Goal: Task Accomplishment & Management: Manage account settings

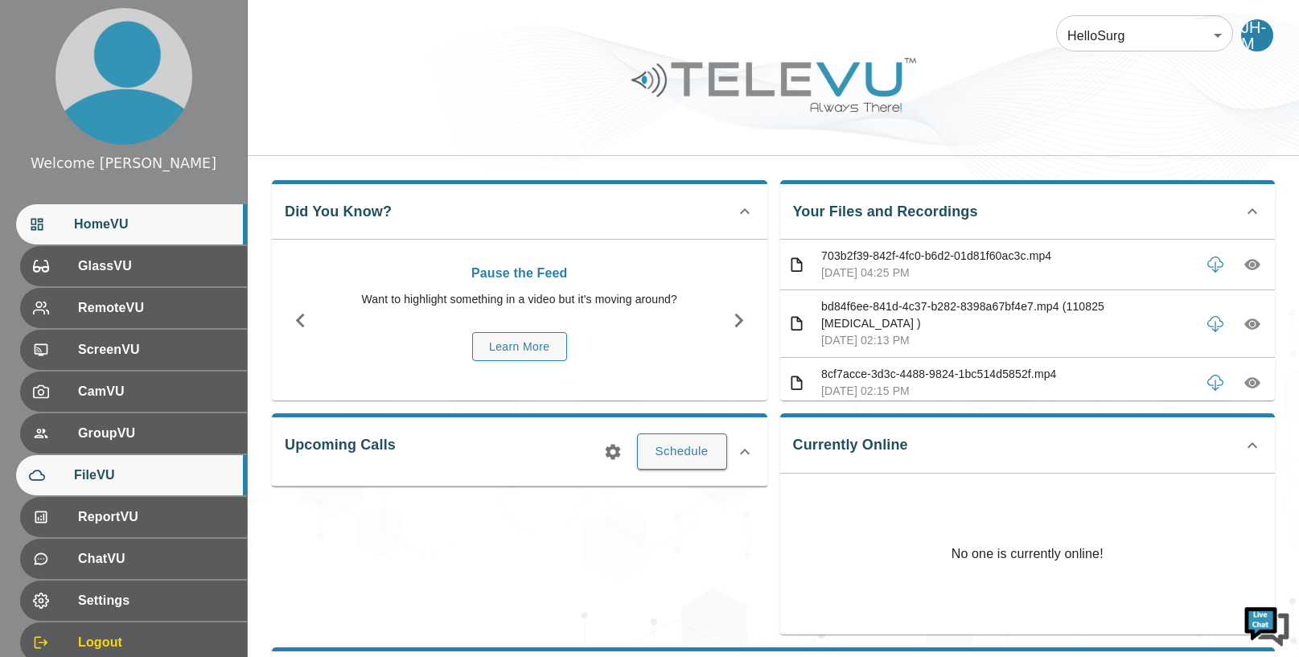
click at [185, 465] on div "FileVU" at bounding box center [131, 475] width 231 height 40
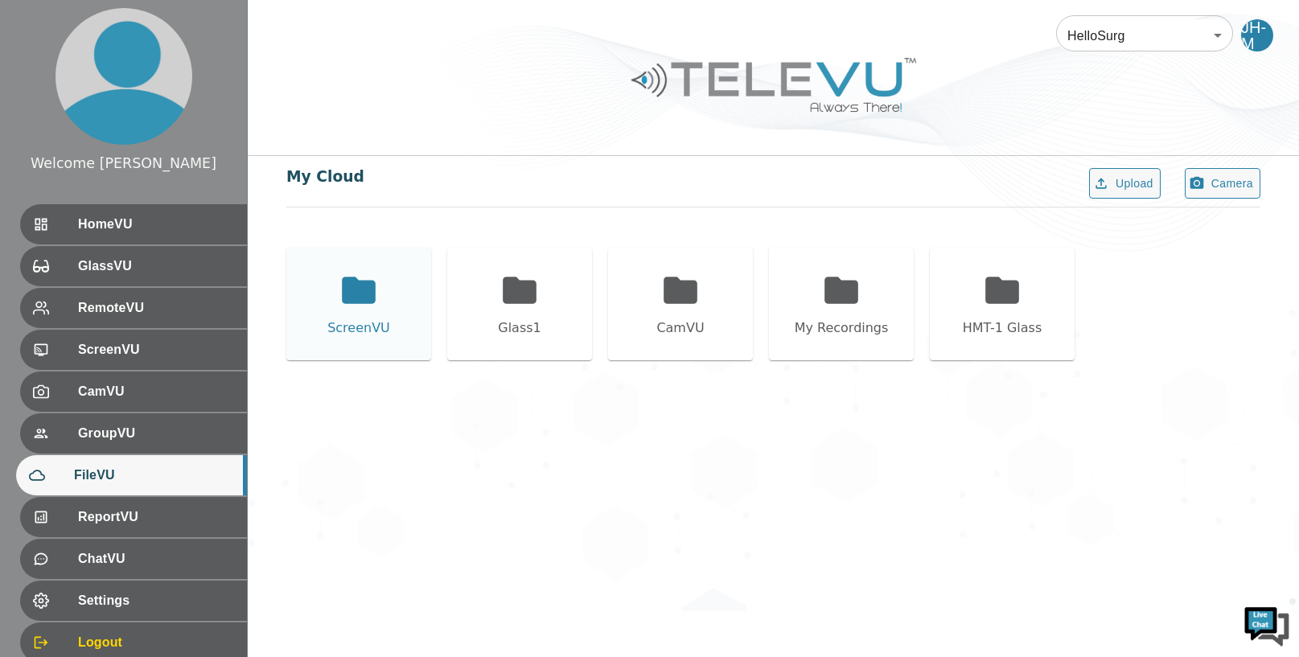
click at [364, 294] on icon at bounding box center [359, 290] width 34 height 27
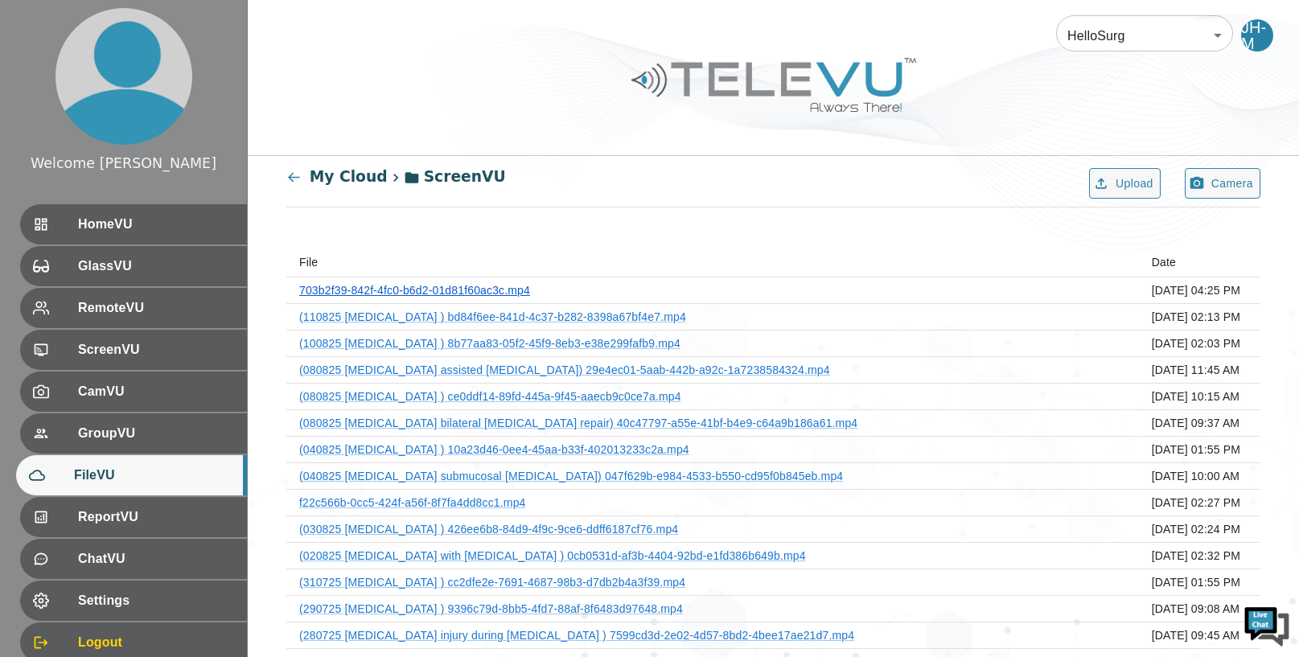
click at [488, 291] on link "703b2f39-842f-4fc0-b6d2-01d81f60ac3c.mp4" at bounding box center [414, 290] width 231 height 13
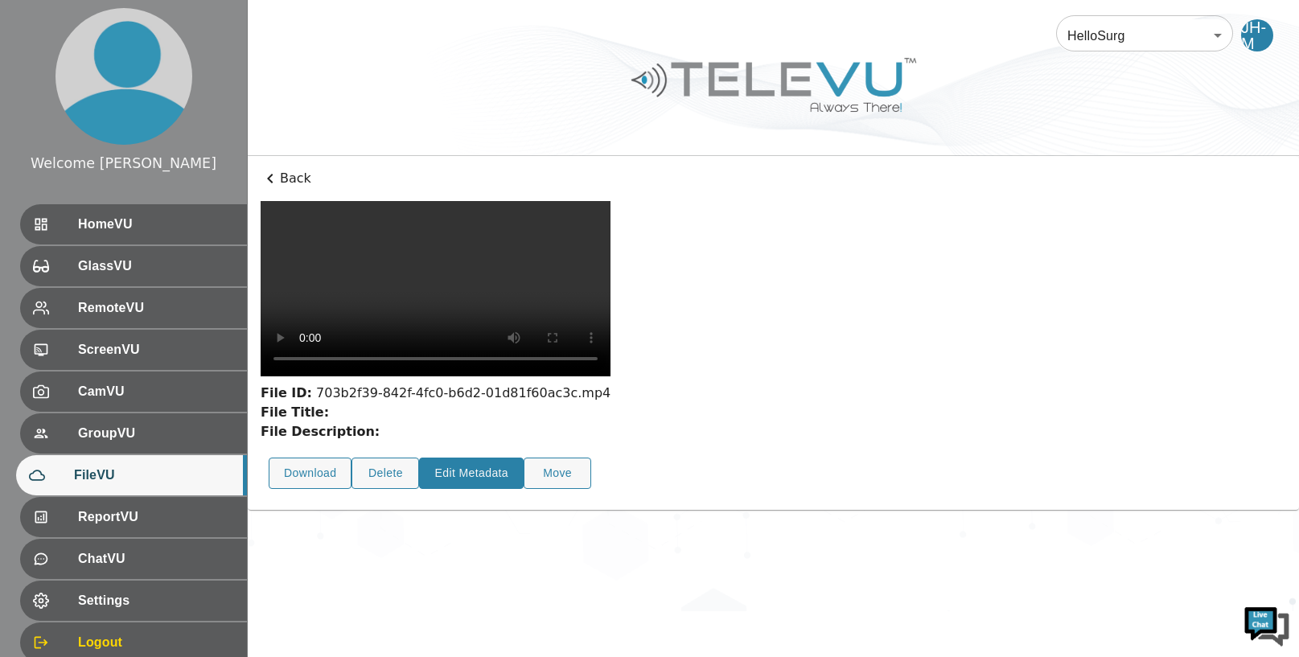
click at [475, 489] on button "Edit Metadata" at bounding box center [471, 473] width 105 height 31
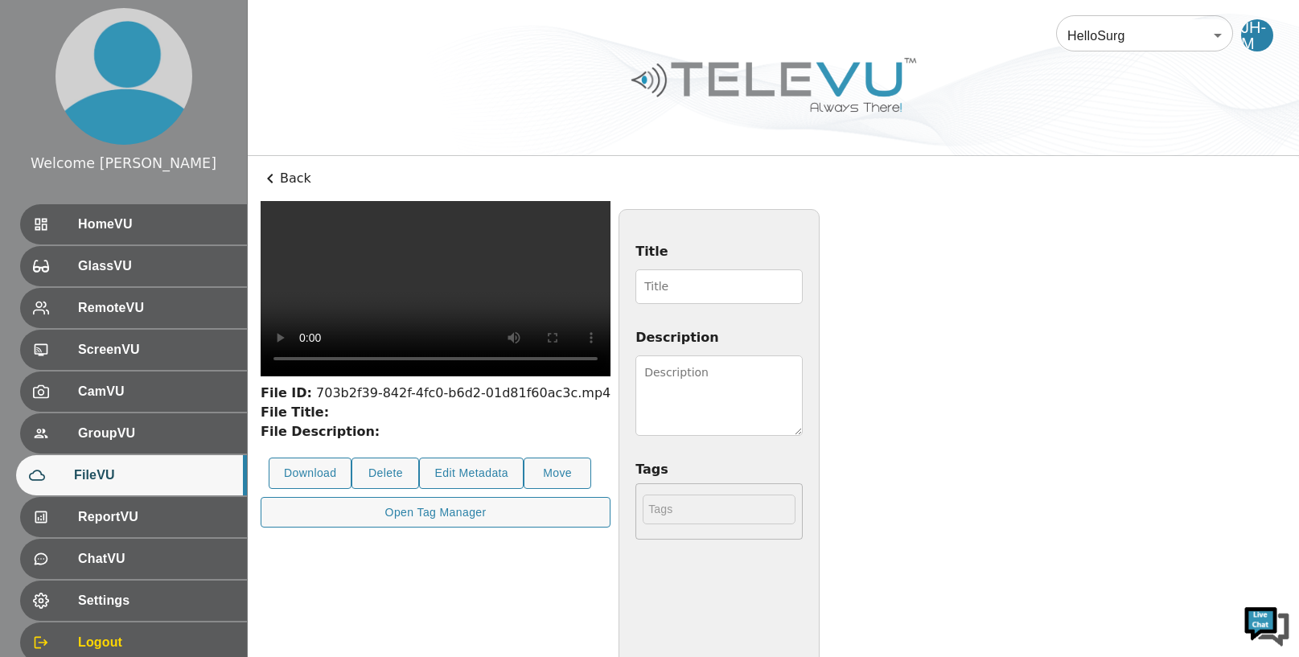
click at [803, 290] on input "Title" at bounding box center [718, 286] width 167 height 35
click at [803, 290] on input "120825" at bounding box center [718, 286] width 167 height 35
click at [803, 288] on input "120825" at bounding box center [718, 286] width 167 height 35
type input "120825 [MEDICAL_DATA] [MEDICAL_DATA]"
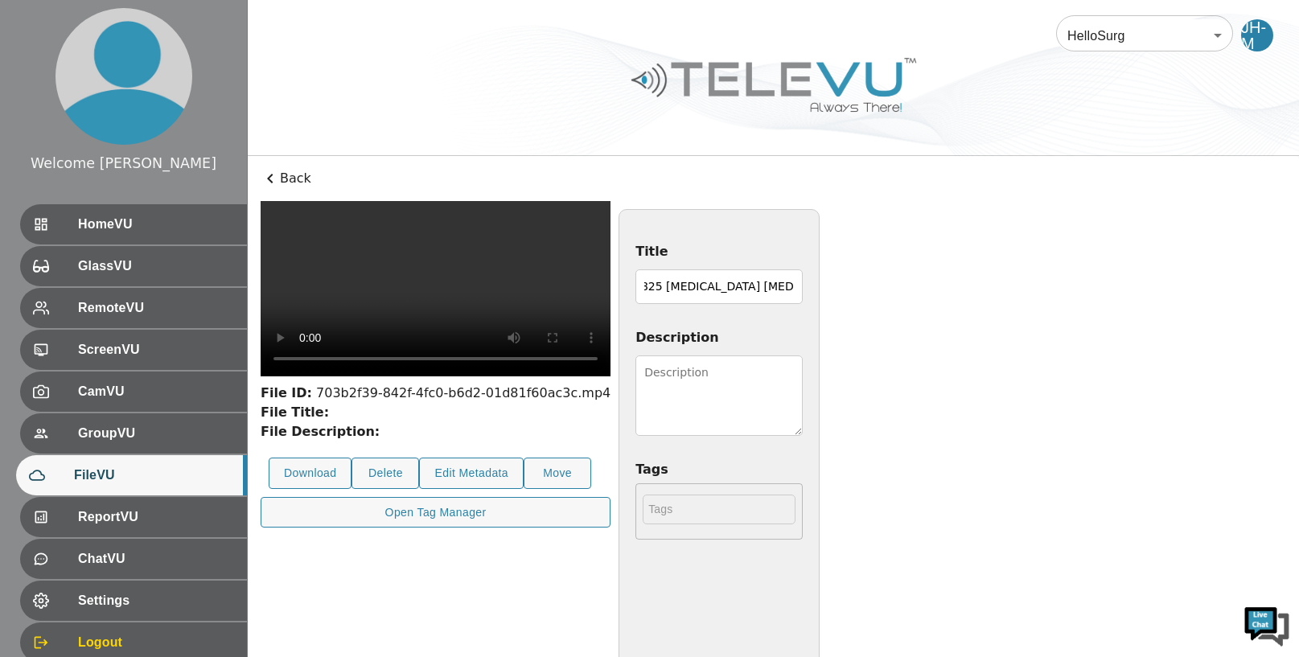
click at [803, 376] on textarea "Description" at bounding box center [718, 395] width 167 height 80
click at [803, 395] on textarea "[DEMOGRAPHIC_DATA] girl with right sided [MEDICAL_DATA]. Camera port was at sup…" at bounding box center [718, 395] width 167 height 80
click at [803, 428] on textarea "[DEMOGRAPHIC_DATA] girl with right sided [MEDICAL_DATA]. Camera port was at sup…" at bounding box center [718, 395] width 167 height 80
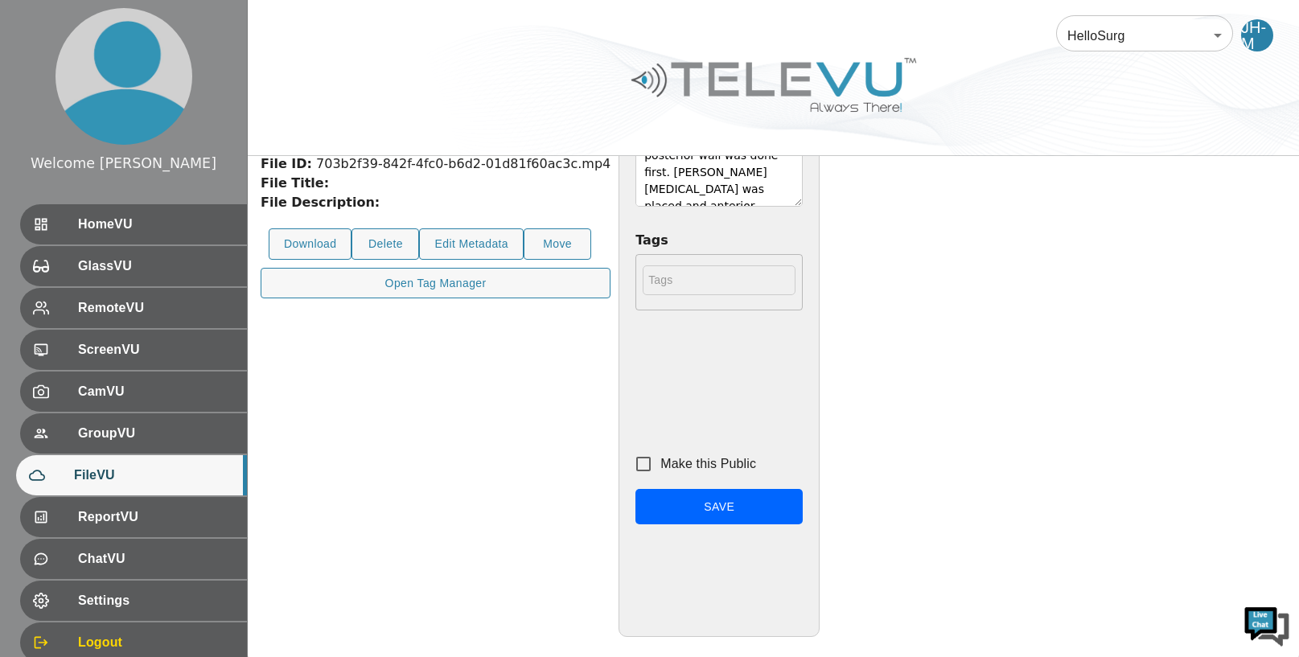
type textarea "[DEMOGRAPHIC_DATA] girl with right sided [MEDICAL_DATA]. Camera port was at sup…"
click at [660, 461] on input "Make this Public" at bounding box center [644, 464] width 34 height 34
checkbox input "true"
click at [803, 507] on button "Save" at bounding box center [718, 507] width 167 height 36
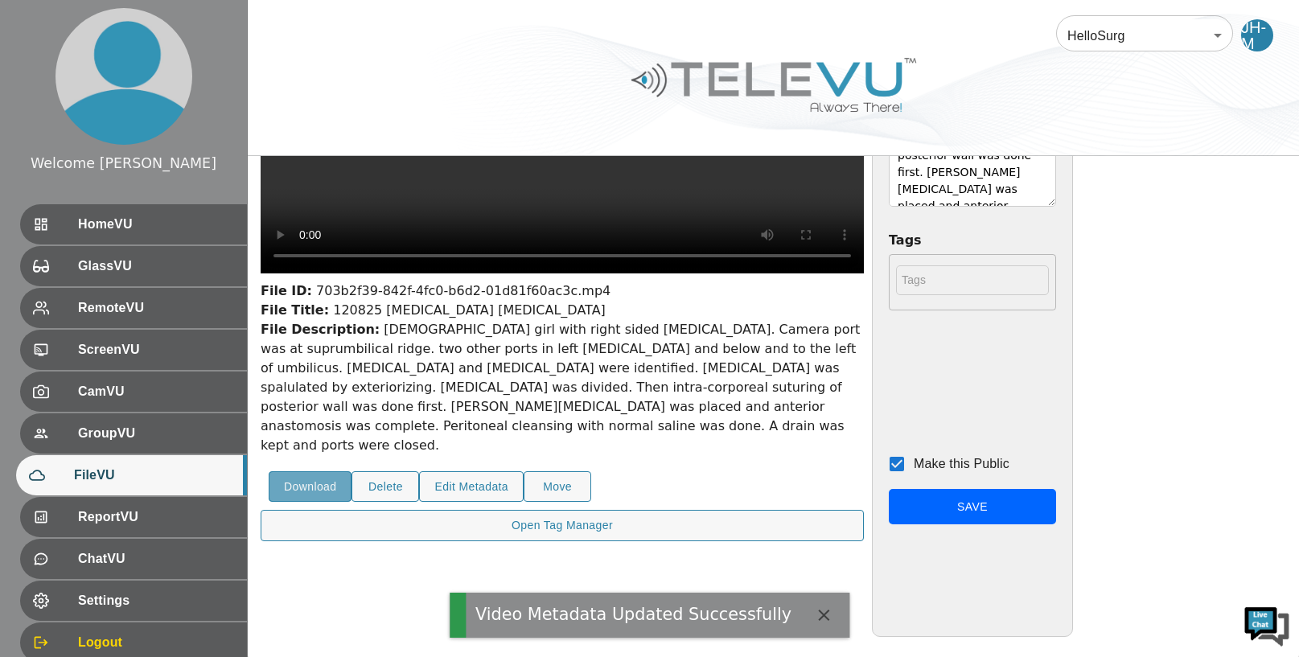
click at [302, 482] on button "Download" at bounding box center [310, 486] width 83 height 31
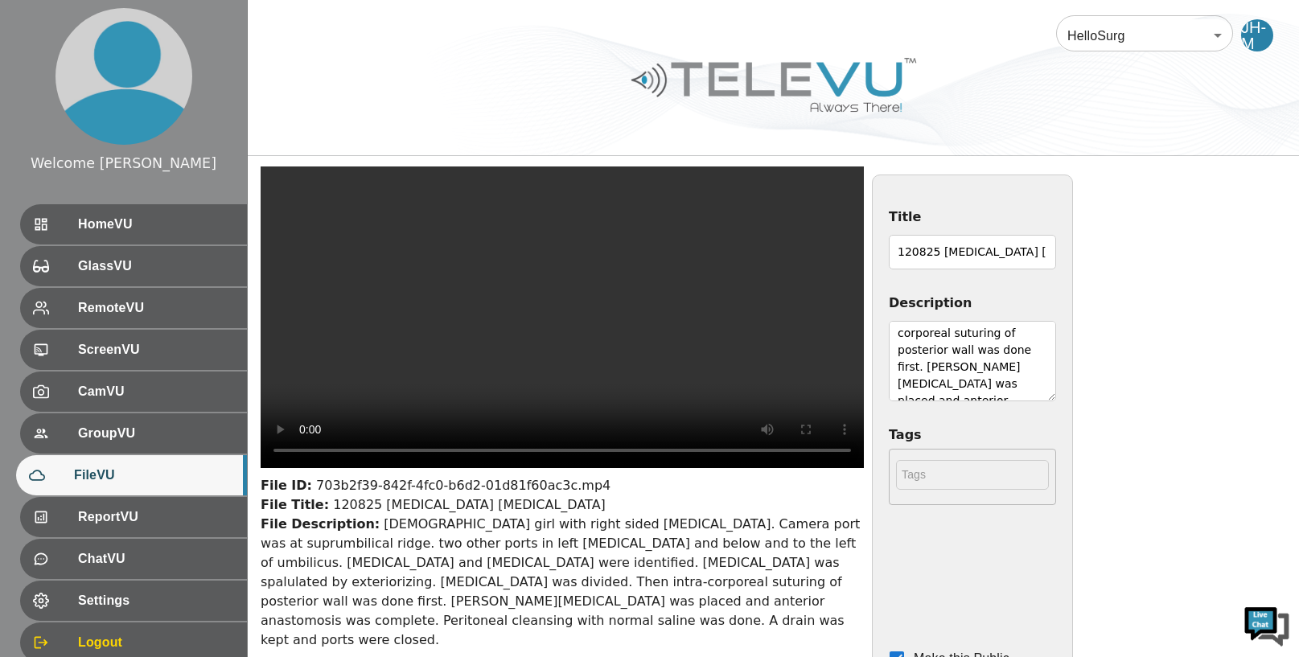
scroll to position [0, 0]
